Goal: Task Accomplishment & Management: Use online tool/utility

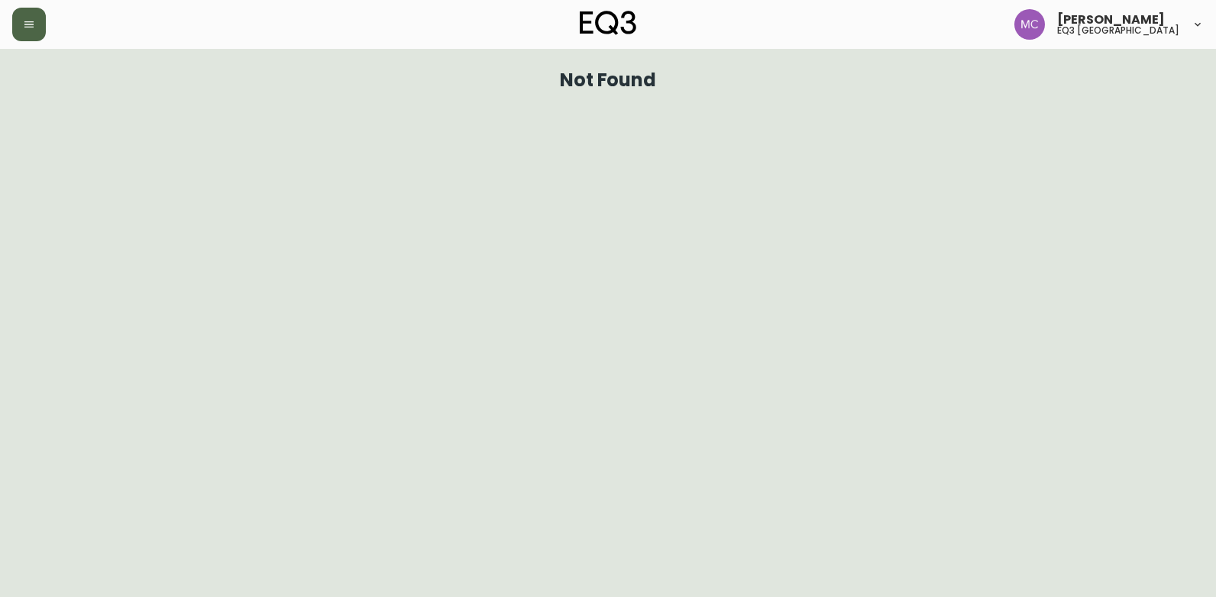
click at [31, 22] on icon "button" at bounding box center [28, 24] width 9 height 6
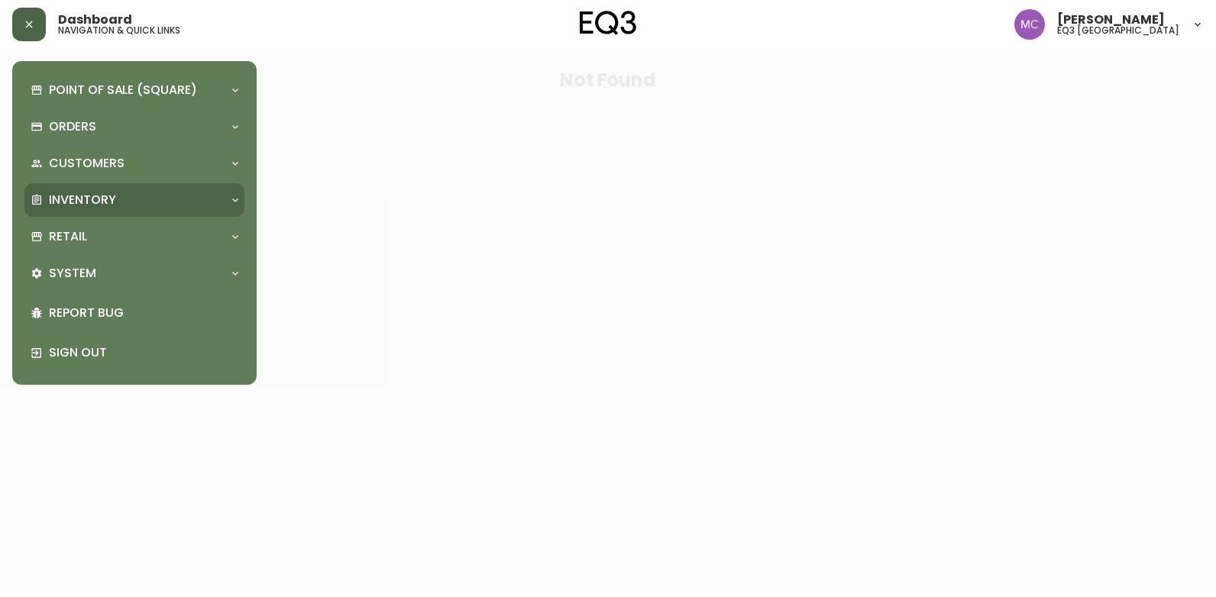
click at [92, 192] on p "Inventory" at bounding box center [82, 200] width 67 height 17
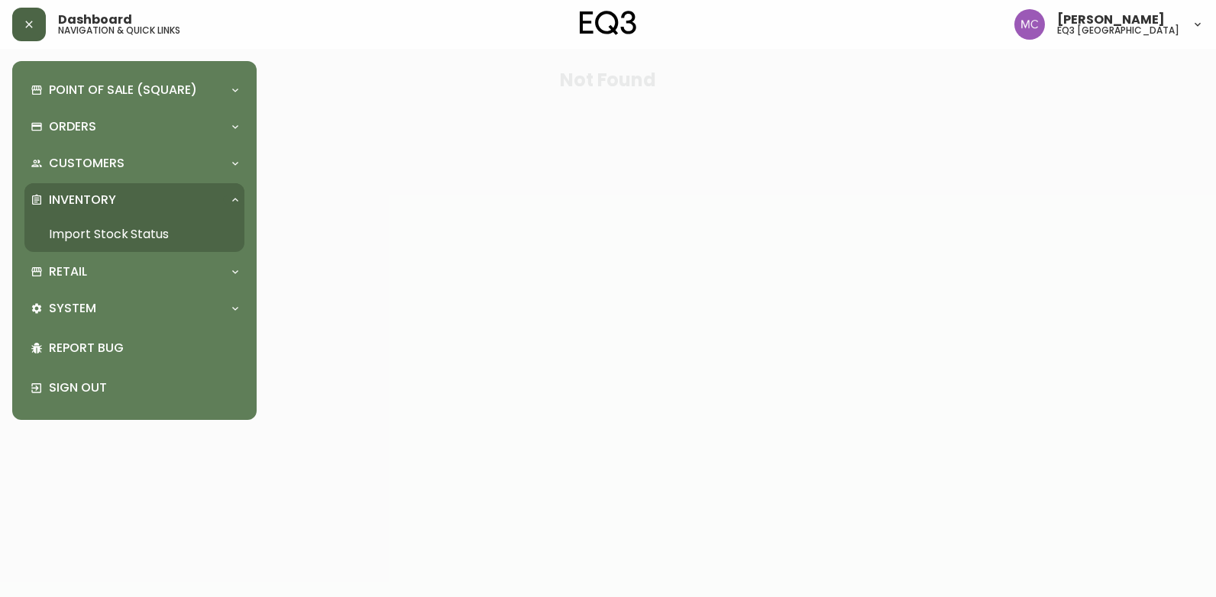
click at [97, 228] on link "Import Stock Status" at bounding box center [134, 234] width 220 height 35
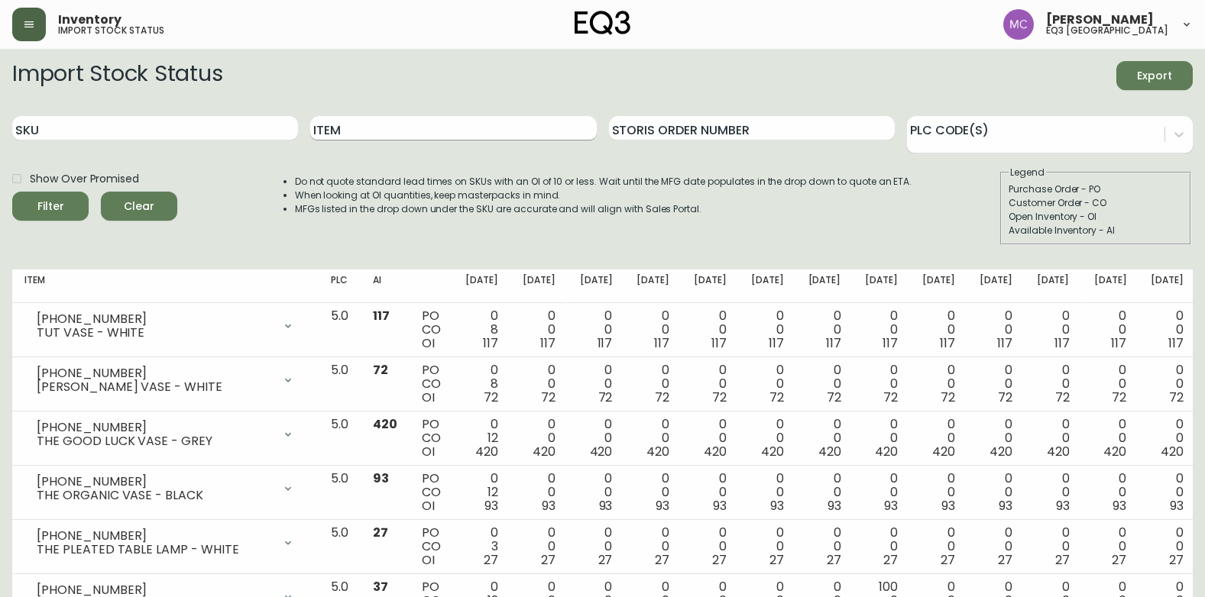
click at [360, 125] on input "Item" at bounding box center [453, 128] width 286 height 24
click at [12, 192] on button "Filter" at bounding box center [50, 206] width 76 height 29
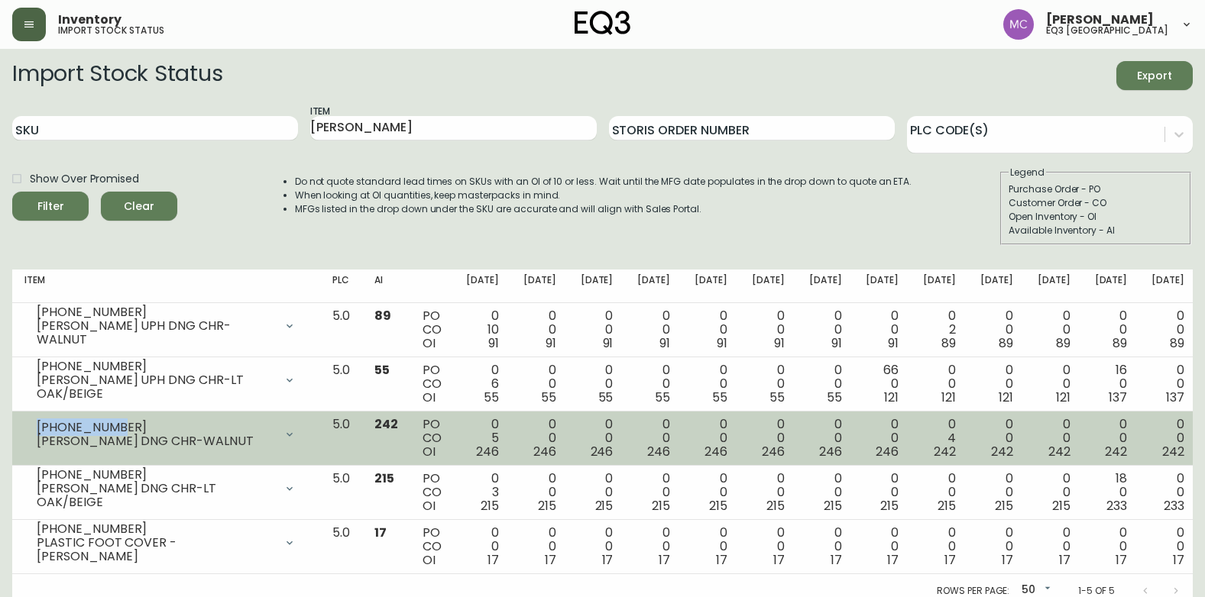
drag, startPoint x: 110, startPoint y: 424, endPoint x: 25, endPoint y: 418, distance: 85.0
click at [25, 418] on div "[PHONE_NUMBER] [PERSON_NAME] DNG CHR-WALNUT" at bounding box center [165, 435] width 283 height 34
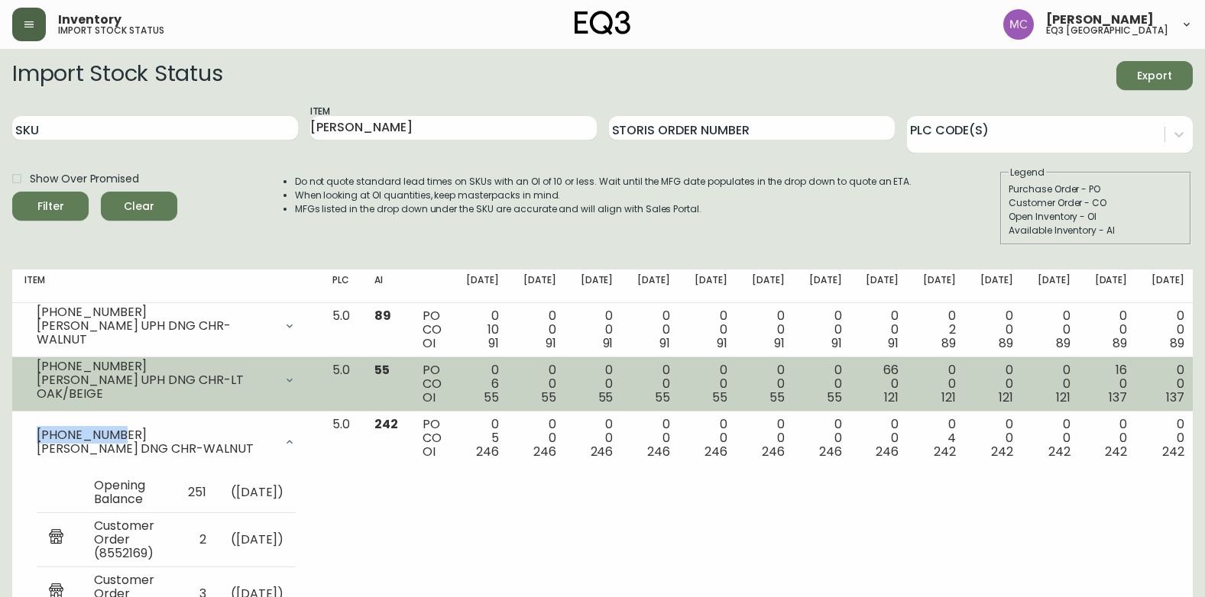
copy div "[PHONE_NUMBER]"
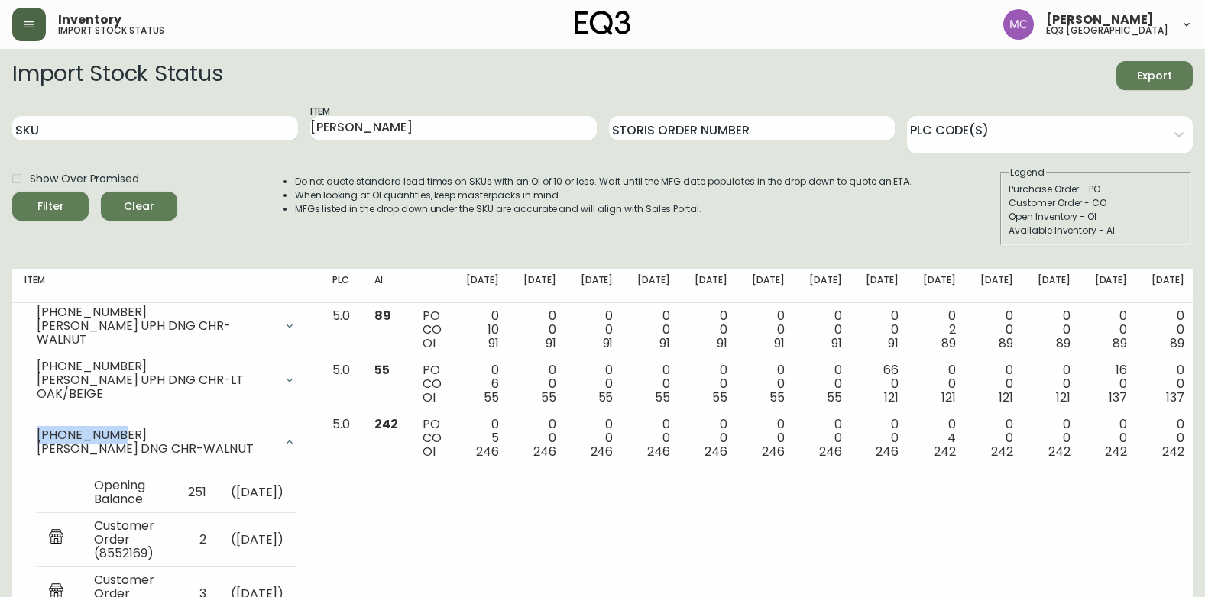
click at [29, 18] on icon "button" at bounding box center [29, 24] width 12 height 12
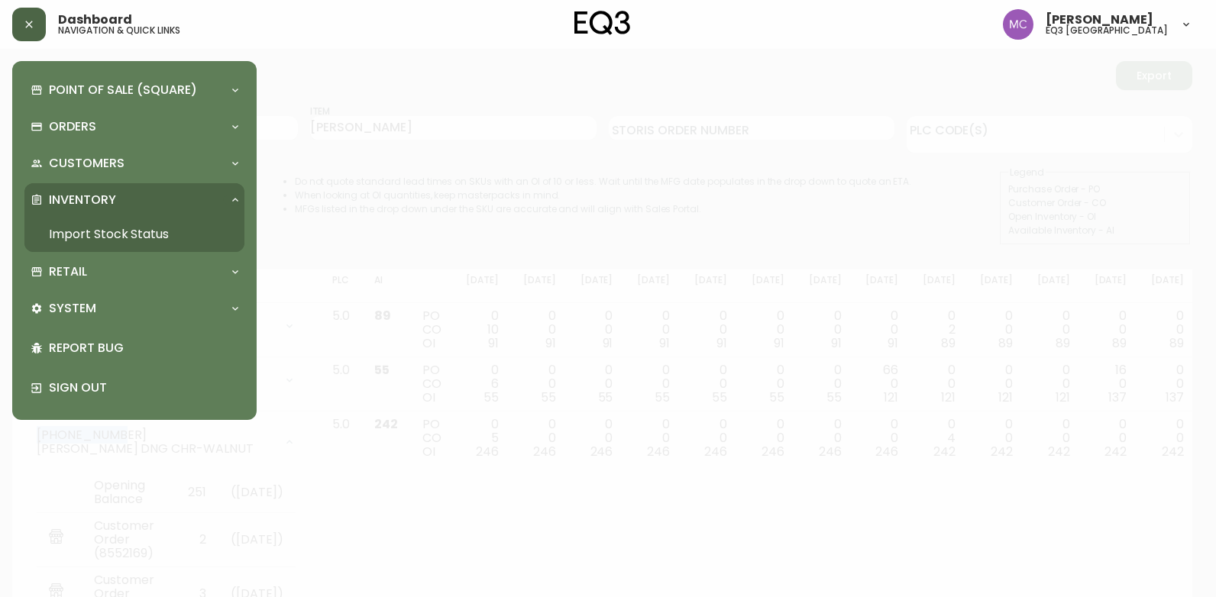
click at [92, 227] on link "Import Stock Status" at bounding box center [134, 234] width 220 height 35
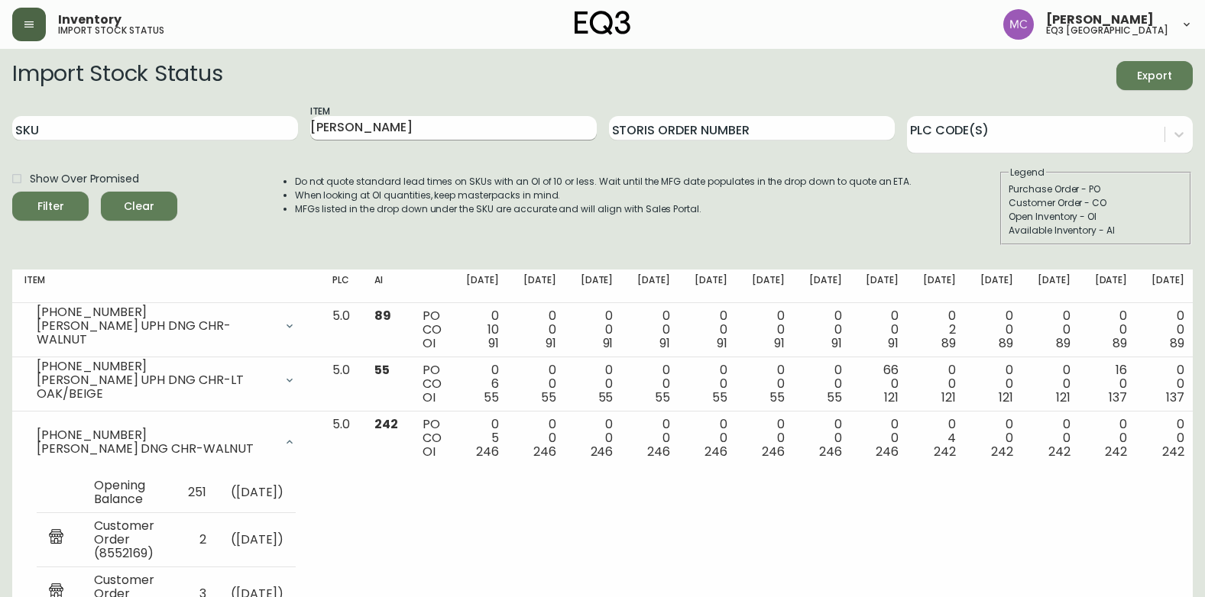
click at [360, 128] on input "[PERSON_NAME]" at bounding box center [453, 128] width 286 height 24
type input "w"
click at [12, 192] on button "Filter" at bounding box center [50, 206] width 76 height 29
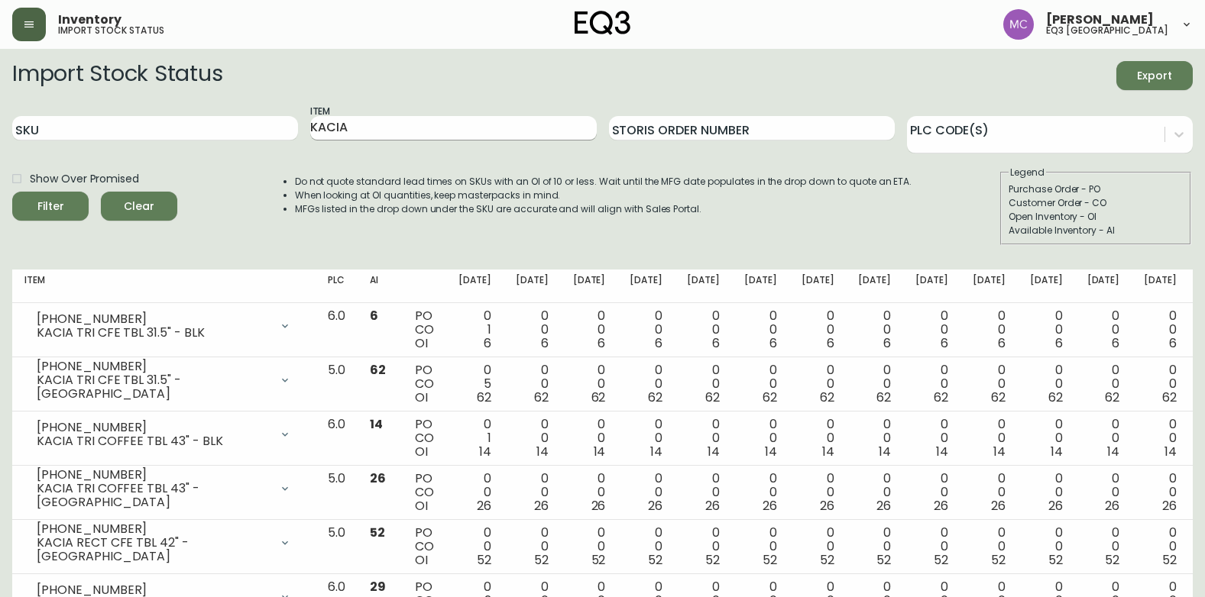
click at [399, 124] on input "KACIA" at bounding box center [453, 128] width 286 height 24
type input "K"
click at [12, 192] on button "Filter" at bounding box center [50, 206] width 76 height 29
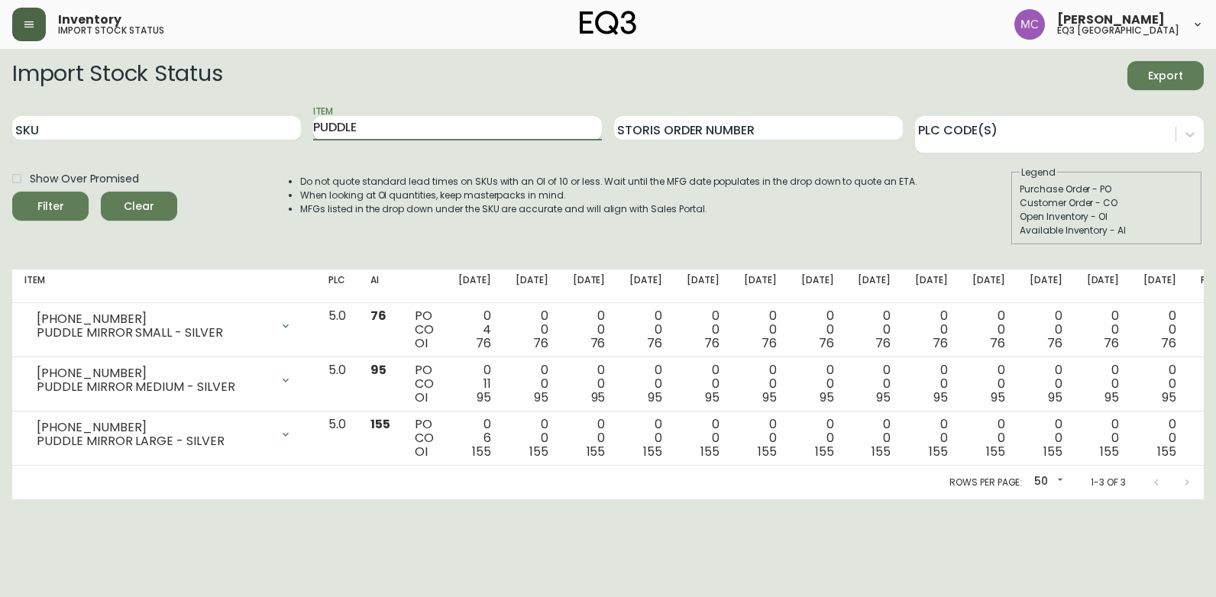
click at [352, 132] on input "PUDDLE" at bounding box center [457, 128] width 289 height 24
click at [358, 128] on input "PUDDLE" at bounding box center [457, 128] width 289 height 24
type input "P"
type input "kacia"
click at [12, 192] on button "Filter" at bounding box center [50, 206] width 76 height 29
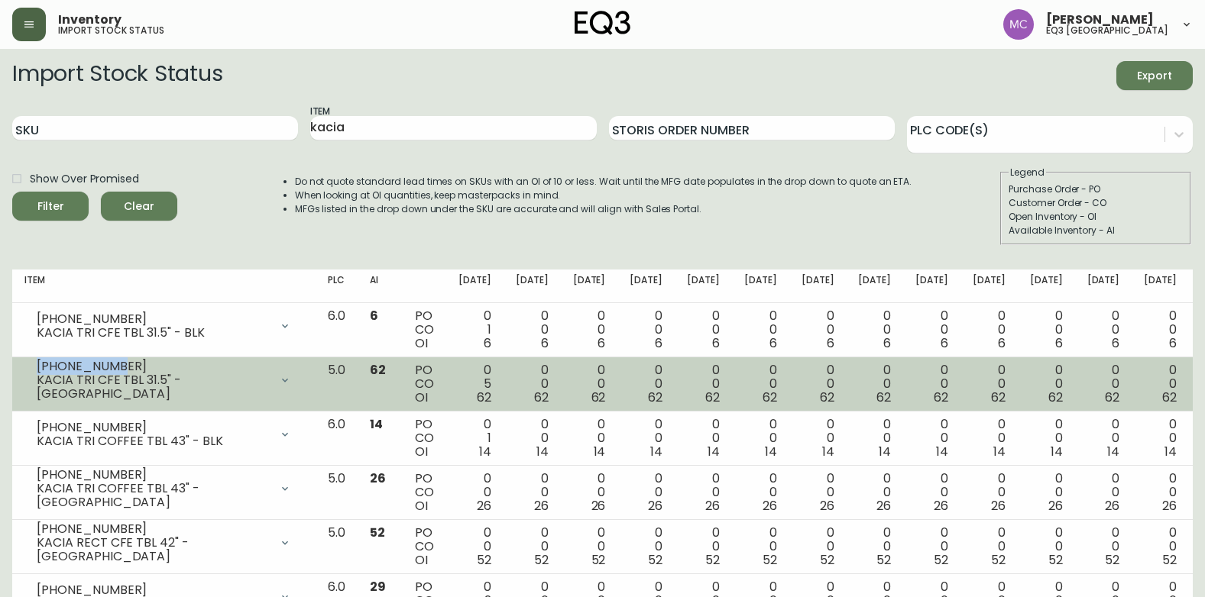
drag, startPoint x: 111, startPoint y: 367, endPoint x: 29, endPoint y: 370, distance: 81.8
click at [29, 370] on div "[PHONE_NUMBER] KACIA TRI CFE TBL 31.5" - [GEOGRAPHIC_DATA]" at bounding box center [163, 381] width 279 height 34
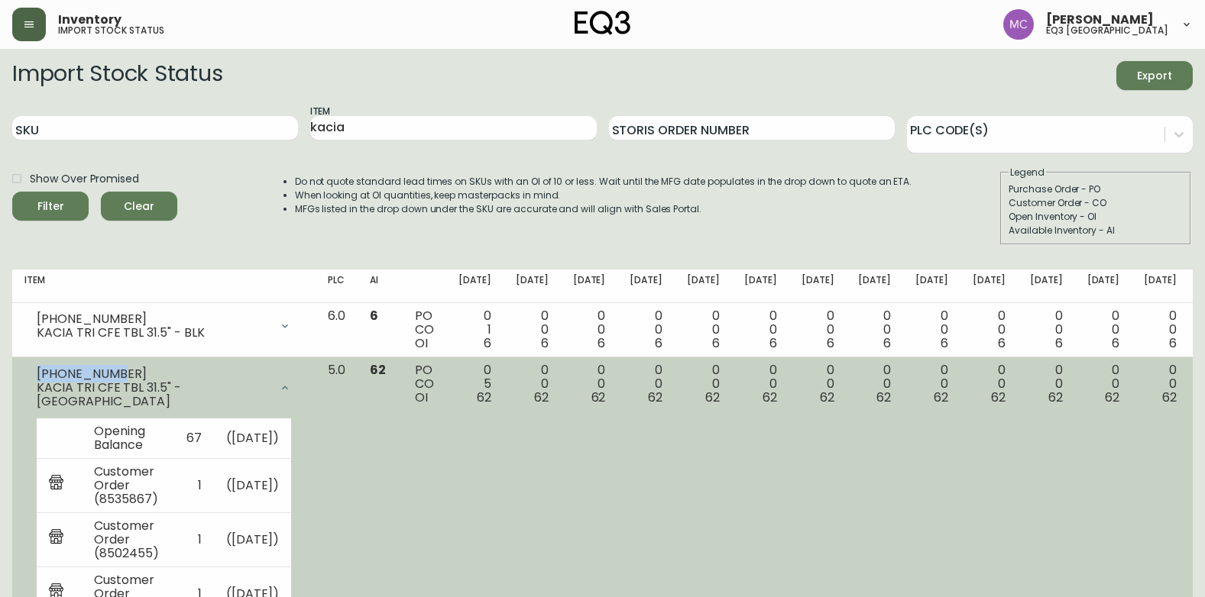
copy div "[PHONE_NUMBER]"
